Goal: Find specific page/section: Find specific page/section

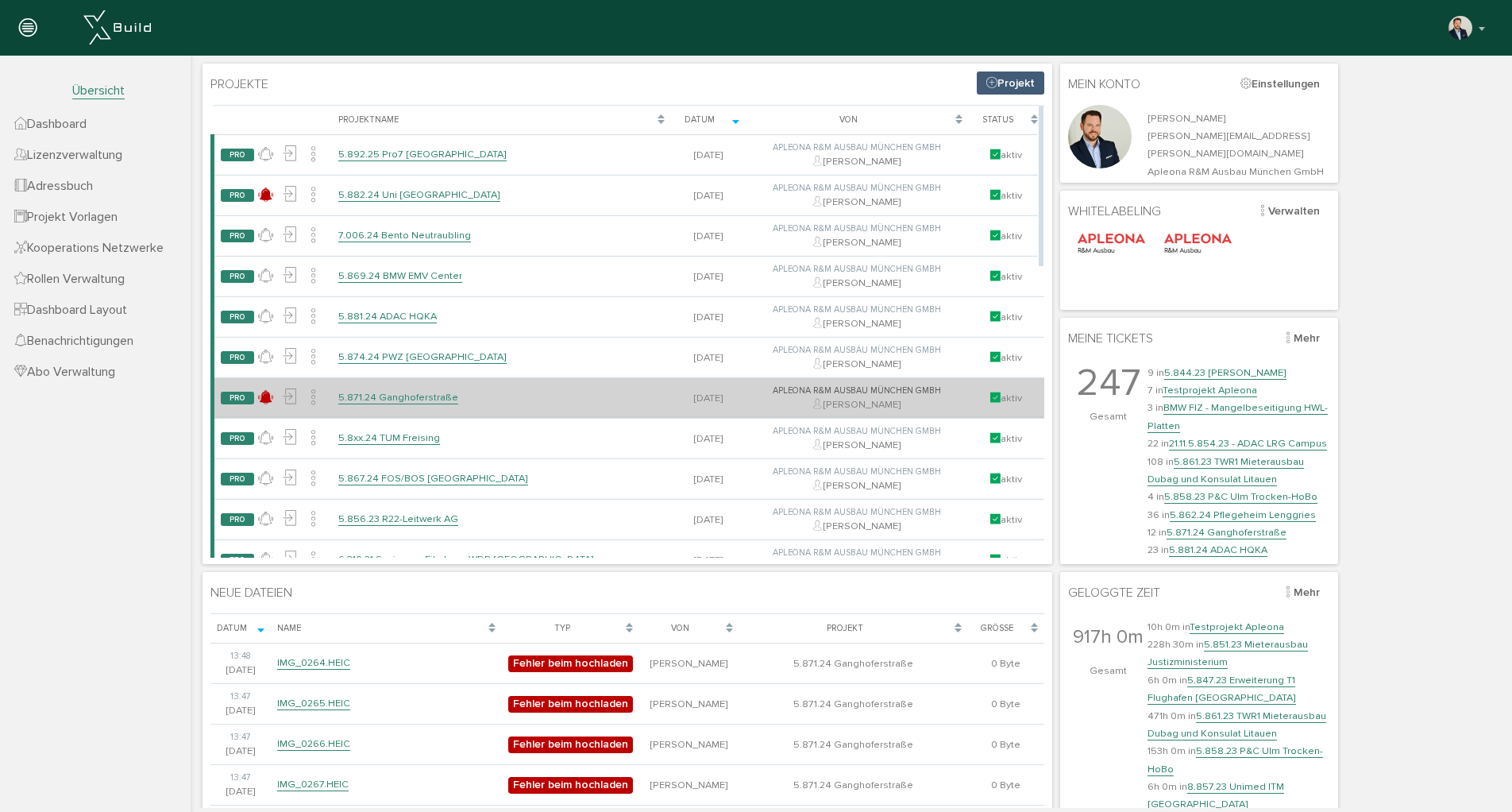
click at [401, 398] on link "5.871.24 Ganghoferstraße" at bounding box center [398, 398] width 120 height 14
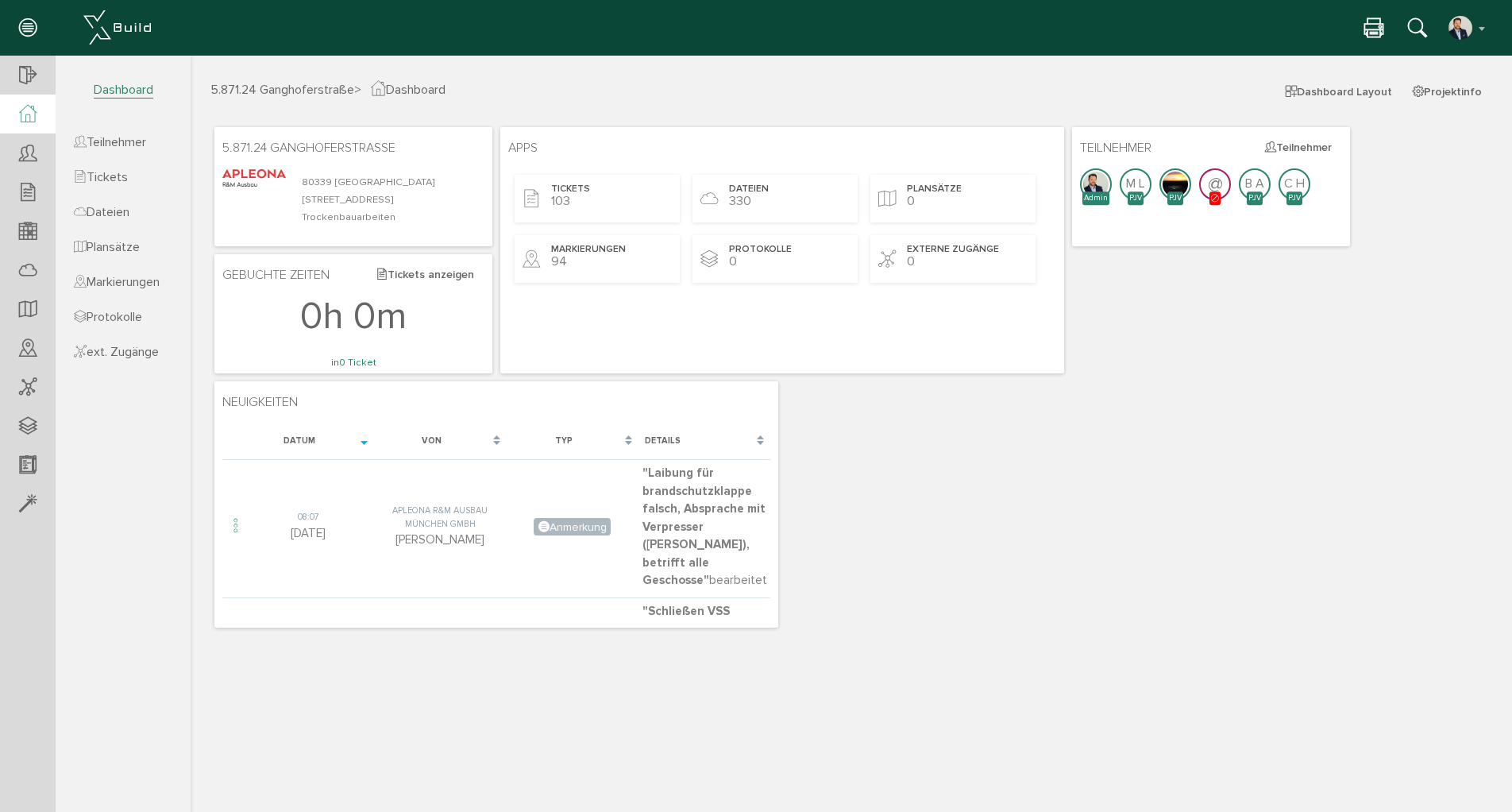
click at [43, 108] on div at bounding box center [28, 114] width 56 height 39
click at [14, 73] on div at bounding box center [28, 76] width 56 height 41
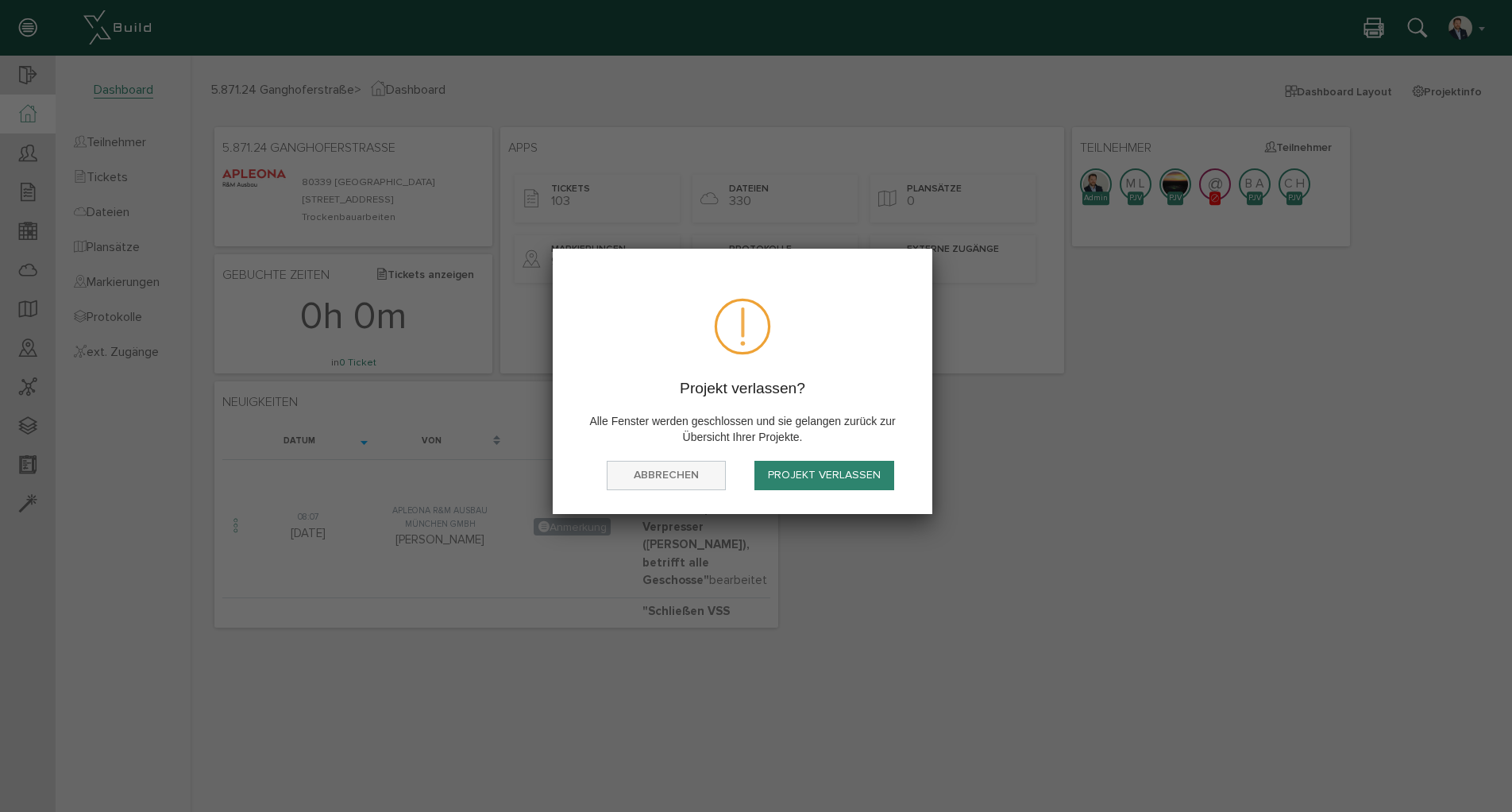
click at [699, 477] on button "abbrechen" at bounding box center [666, 476] width 120 height 30
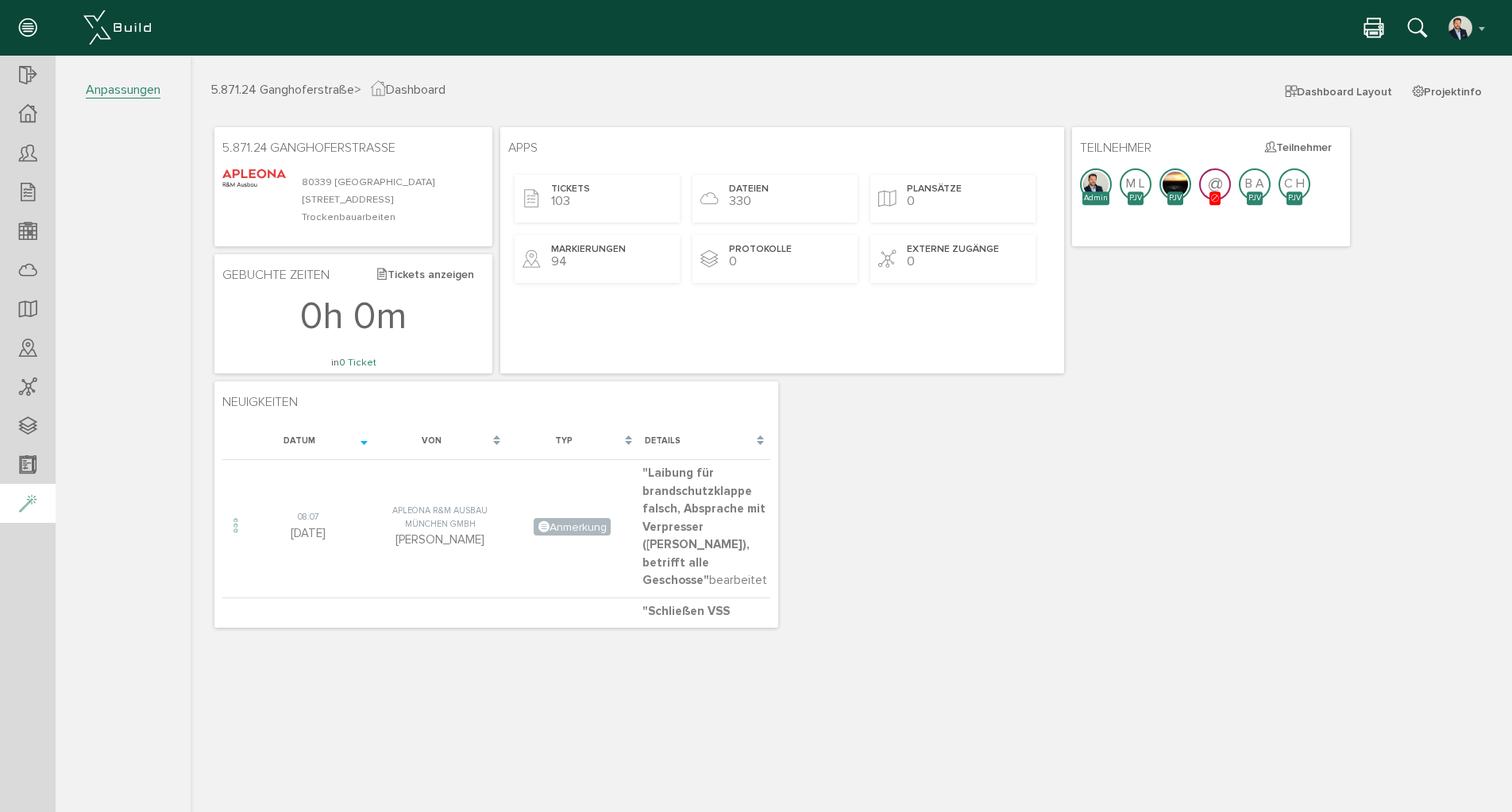
click at [27, 522] on div at bounding box center [28, 504] width 56 height 41
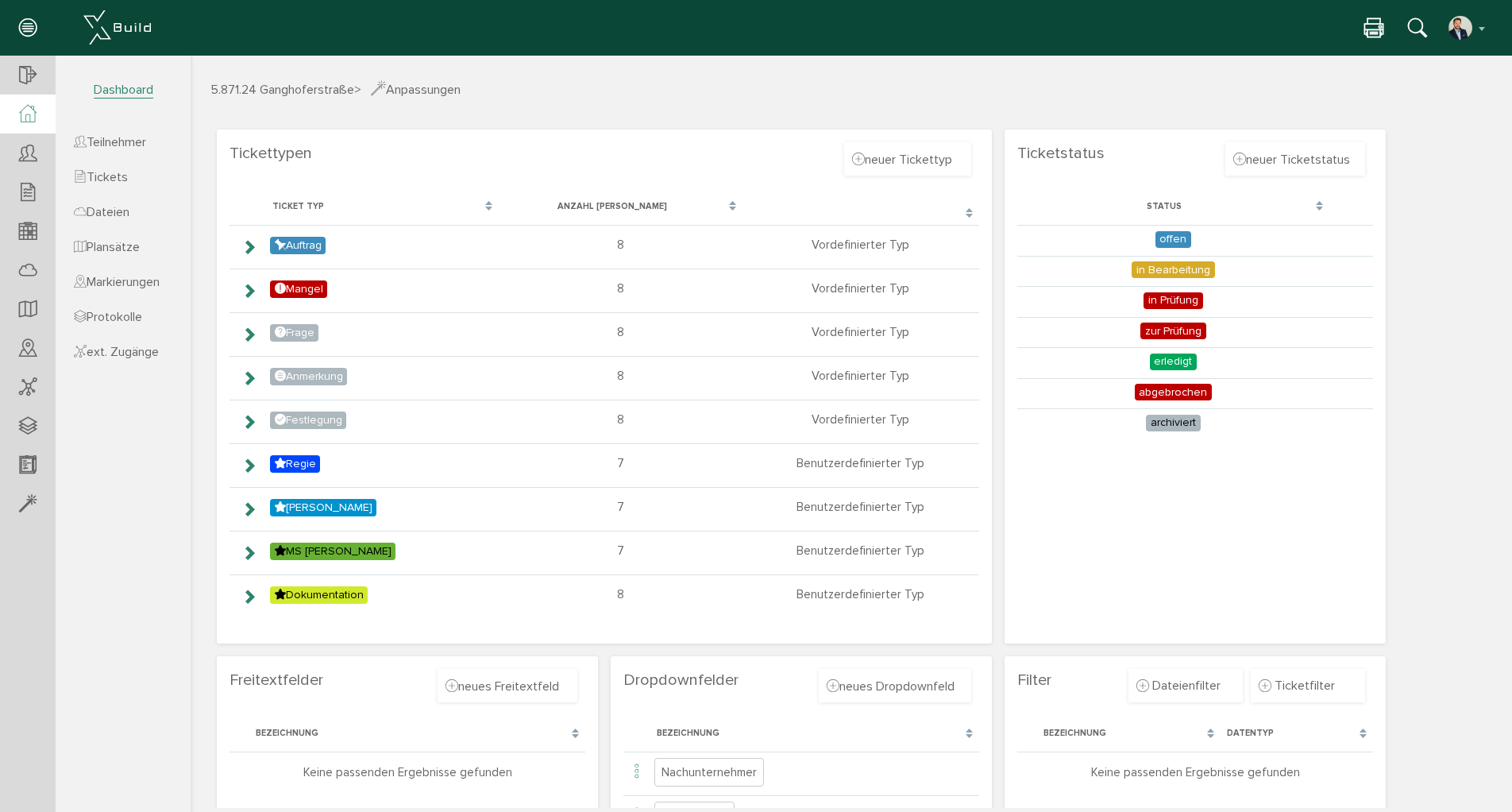
click at [34, 111] on icon at bounding box center [27, 114] width 18 height 19
